Goal: Information Seeking & Learning: Learn about a topic

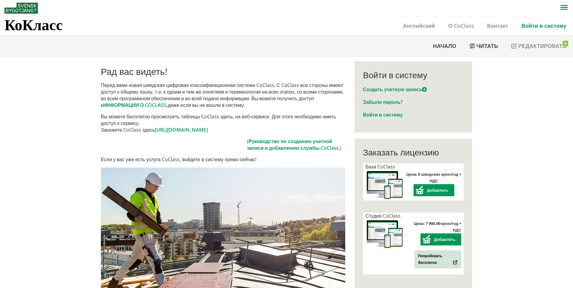
drag, startPoint x: 49, startPoint y: 260, endPoint x: 51, endPoint y: 243, distance: 17.6
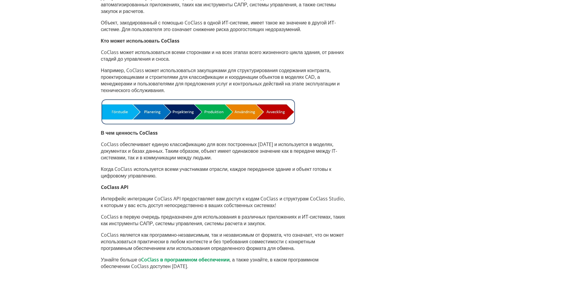
scroll to position [444, 0]
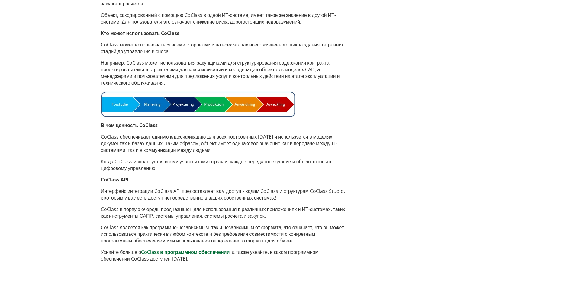
click at [183, 253] on link "CoClass в программном обеспечении" at bounding box center [185, 252] width 88 height 7
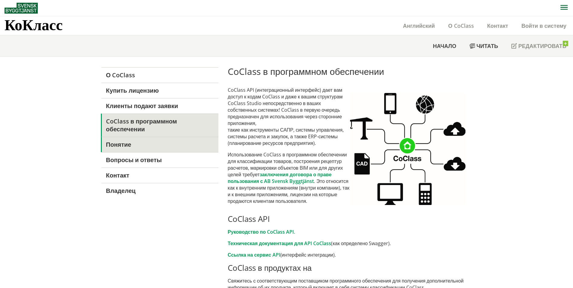
click at [139, 139] on link "Понятие" at bounding box center [159, 144] width 117 height 15
